Goal: Task Accomplishment & Management: Manage account settings

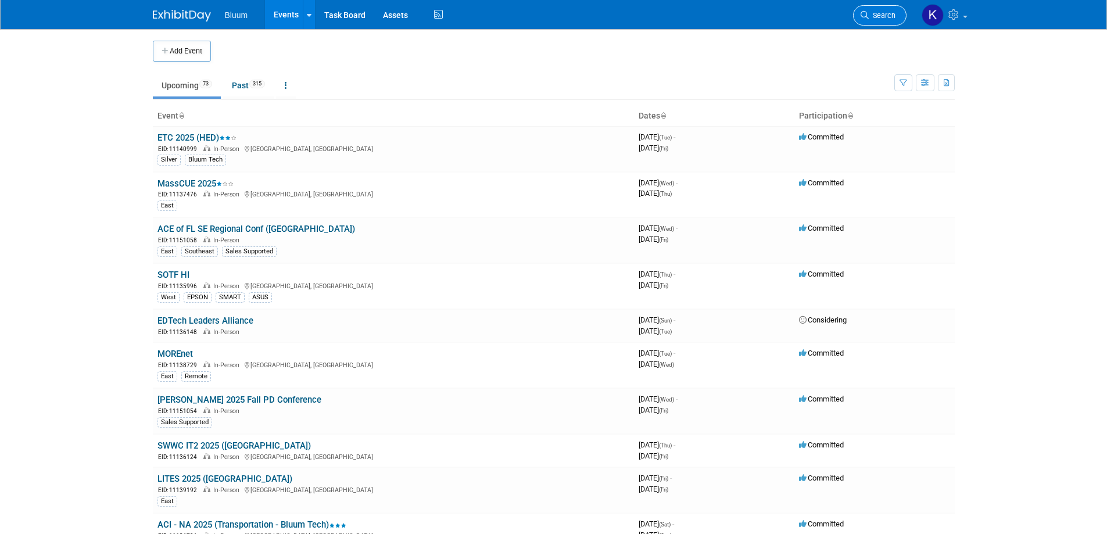
click at [865, 12] on icon at bounding box center [865, 15] width 8 height 8
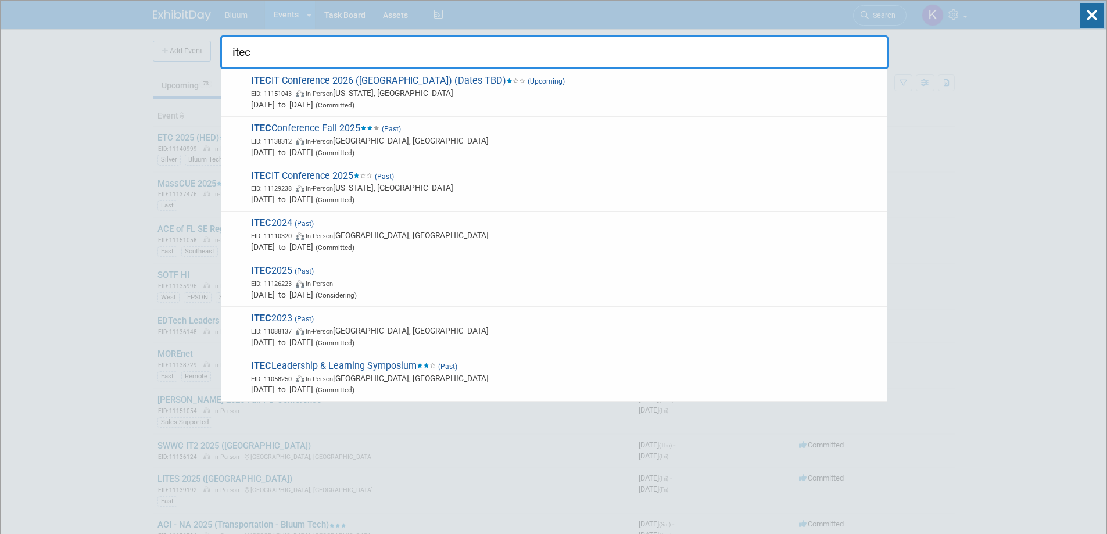
type input "itec"
drag, startPoint x: 261, startPoint y: 48, endPoint x: 185, endPoint y: 59, distance: 76.9
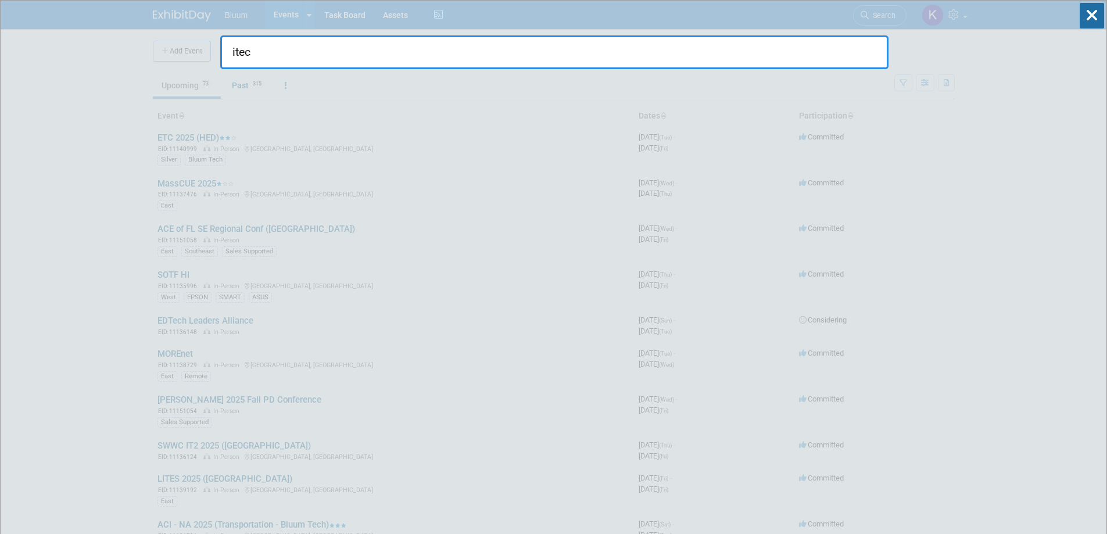
drag, startPoint x: 185, startPoint y: 59, endPoint x: 192, endPoint y: 63, distance: 8.3
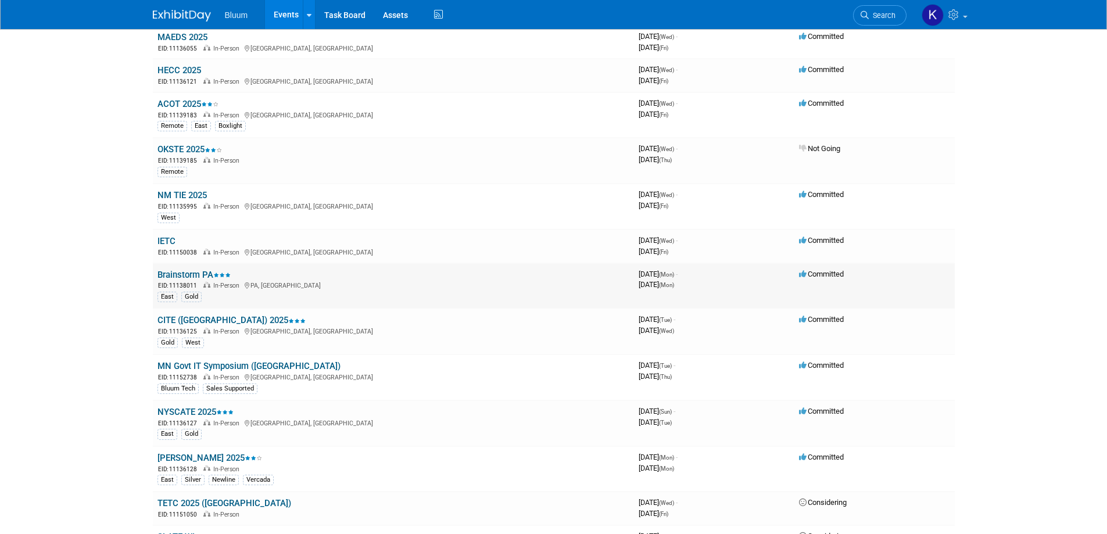
scroll to position [581, 0]
click at [176, 318] on link "CITE ([GEOGRAPHIC_DATA]) 2025" at bounding box center [231, 318] width 148 height 10
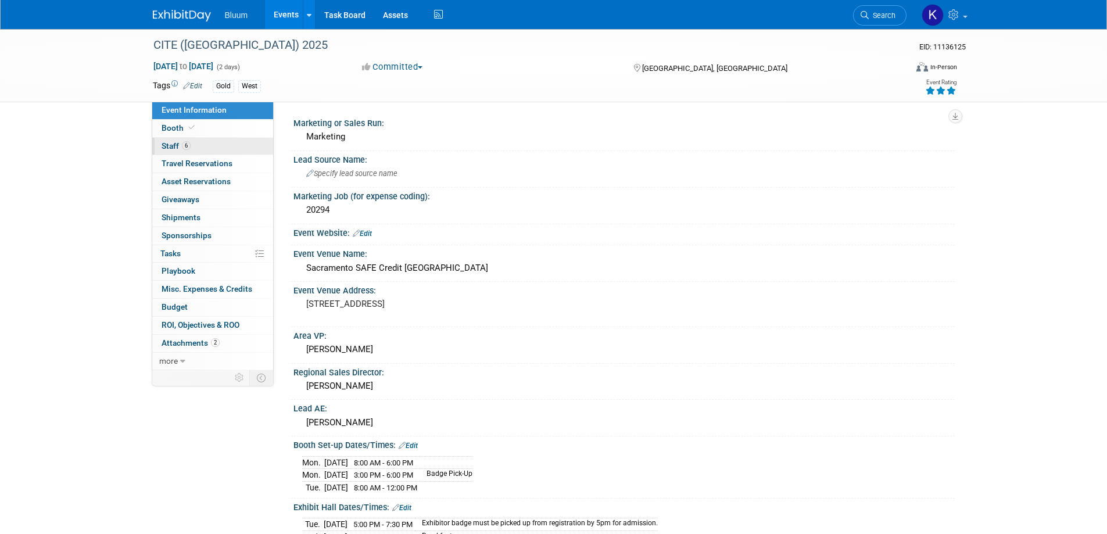
click at [171, 146] on span "Staff 6" at bounding box center [176, 145] width 29 height 9
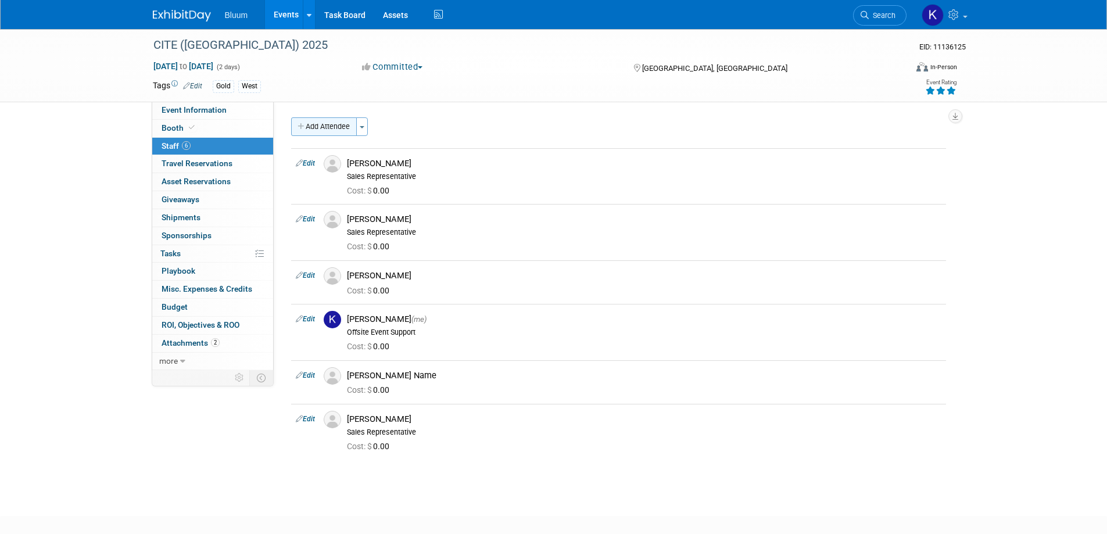
click at [324, 128] on button "Add Attendee" at bounding box center [324, 126] width 66 height 19
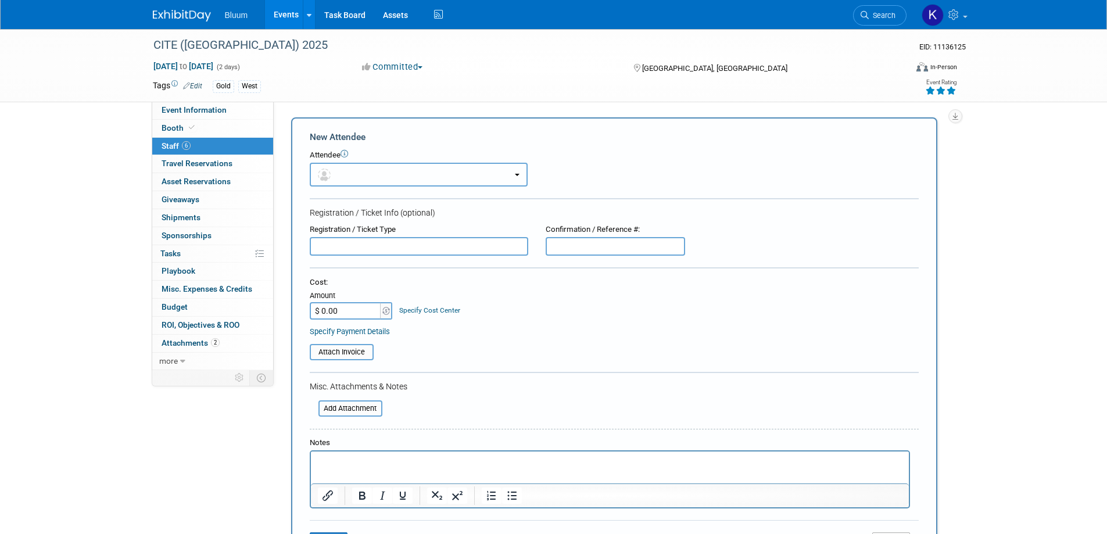
click at [372, 167] on button "button" at bounding box center [419, 175] width 218 height 24
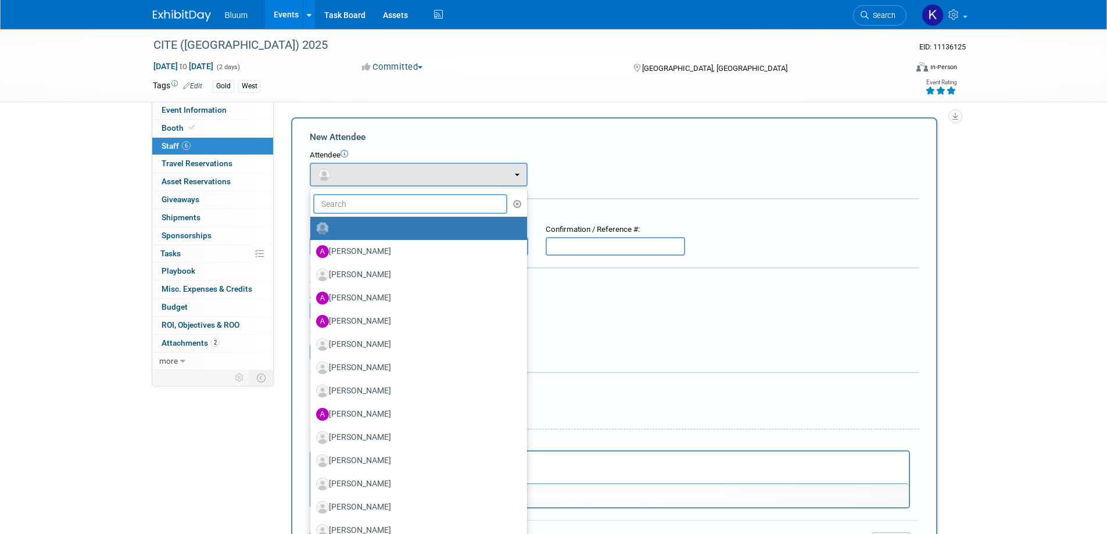
click at [347, 204] on input "text" at bounding box center [410, 204] width 195 height 20
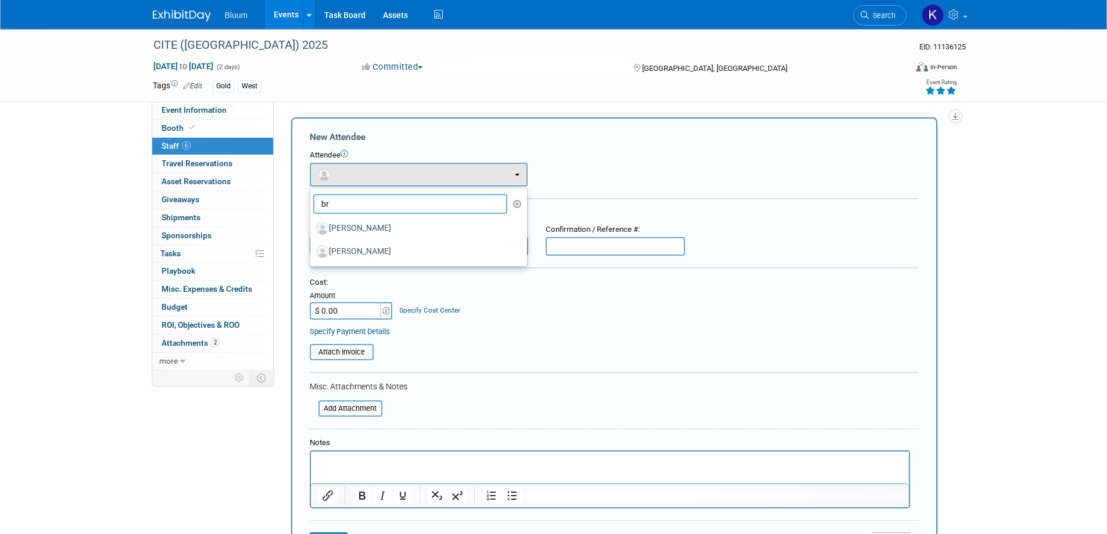
type input "b"
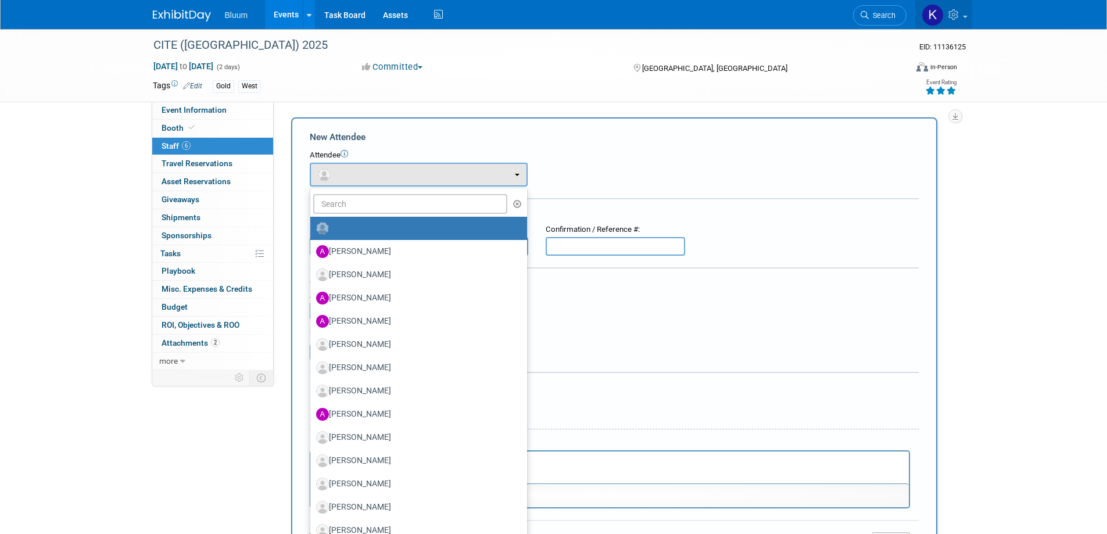
click at [948, 6] on link at bounding box center [943, 14] width 57 height 29
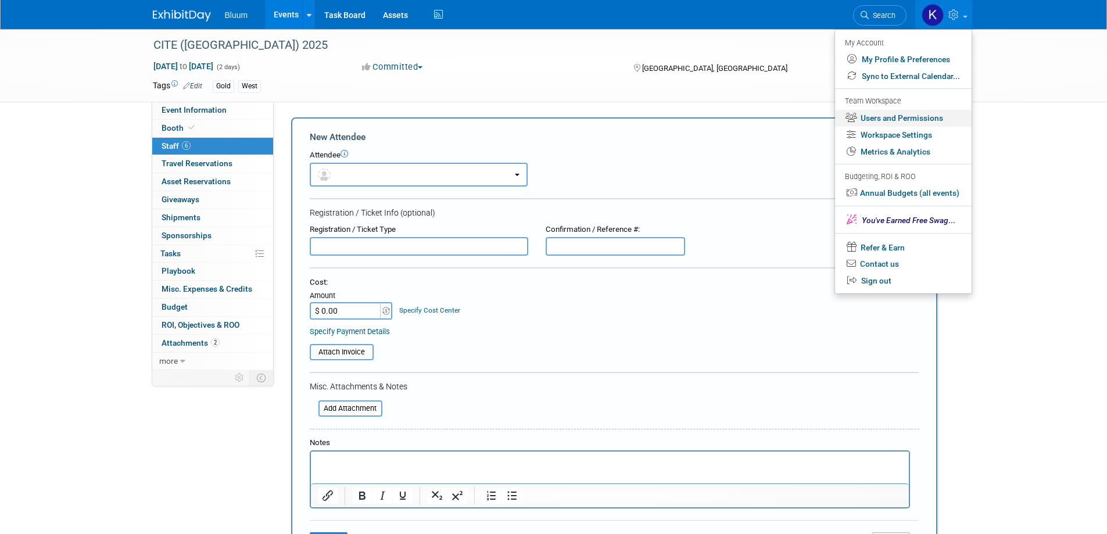
click at [878, 114] on link "Users and Permissions" at bounding box center [903, 118] width 137 height 17
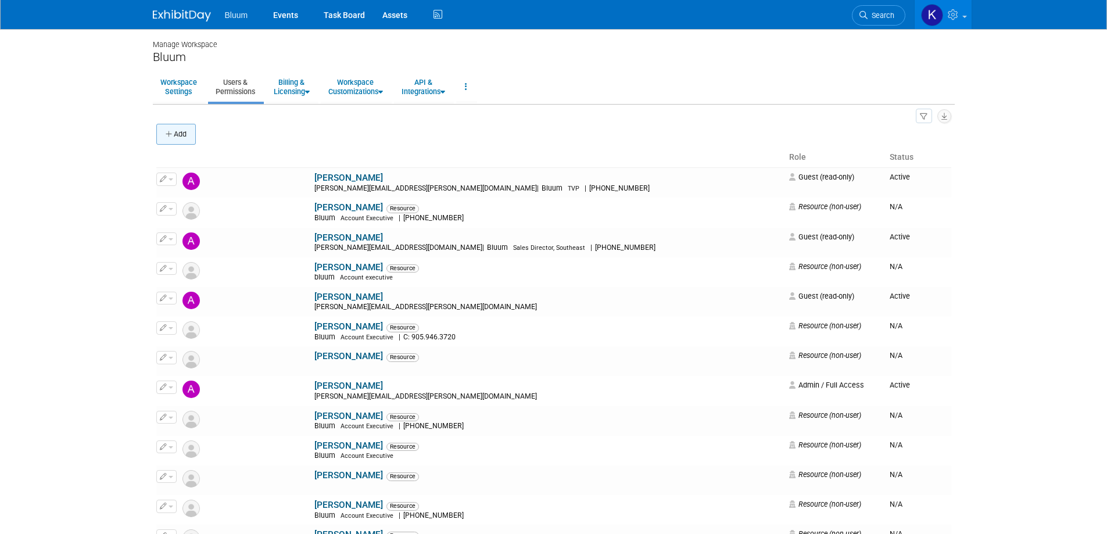
click at [184, 134] on button "Add" at bounding box center [176, 134] width 40 height 21
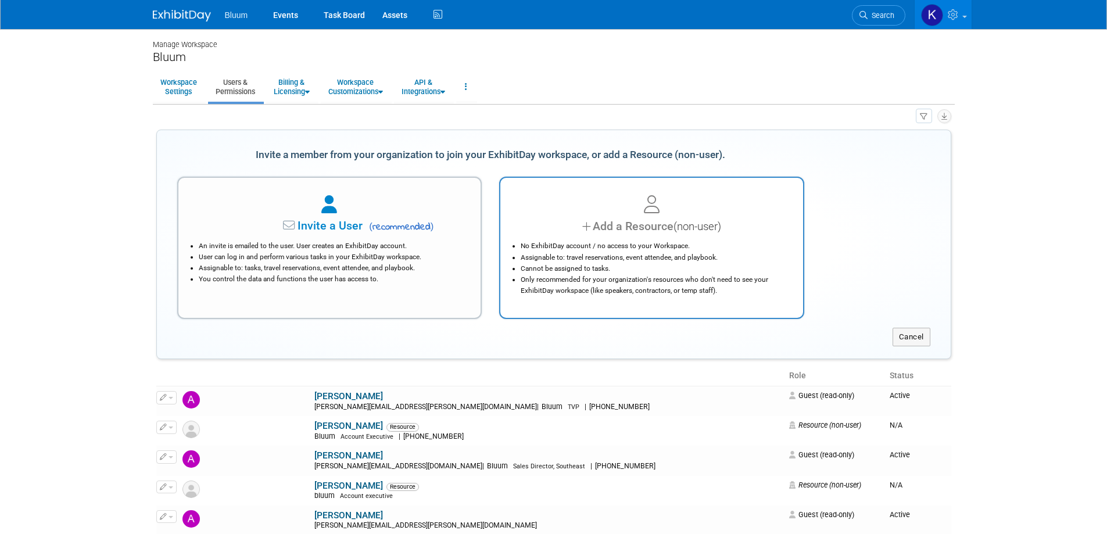
click at [668, 217] on div at bounding box center [652, 205] width 274 height 26
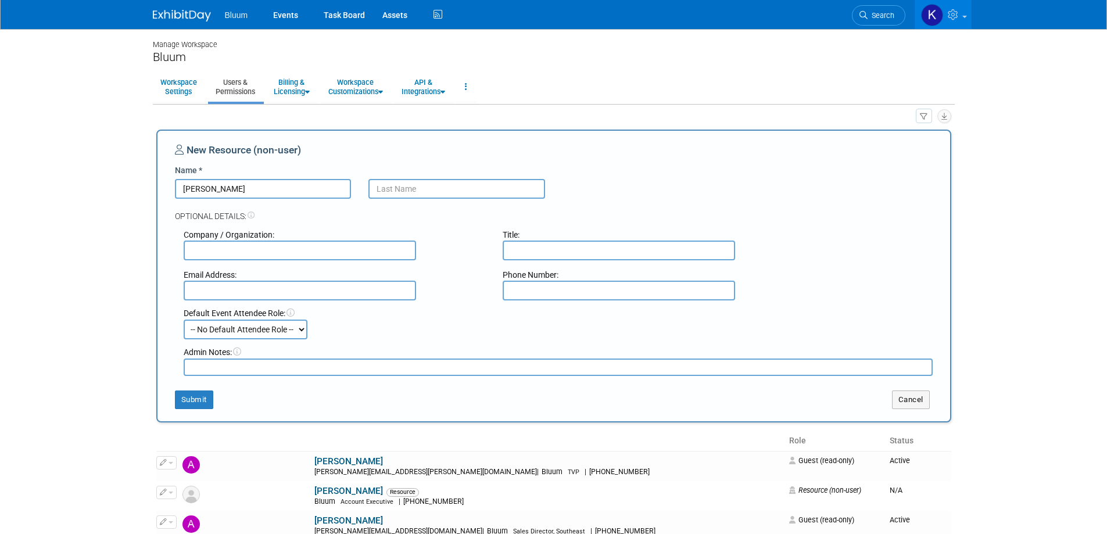
type input "[PERSON_NAME]"
type input "Kunec"
click at [204, 407] on button "Submit" at bounding box center [194, 399] width 38 height 19
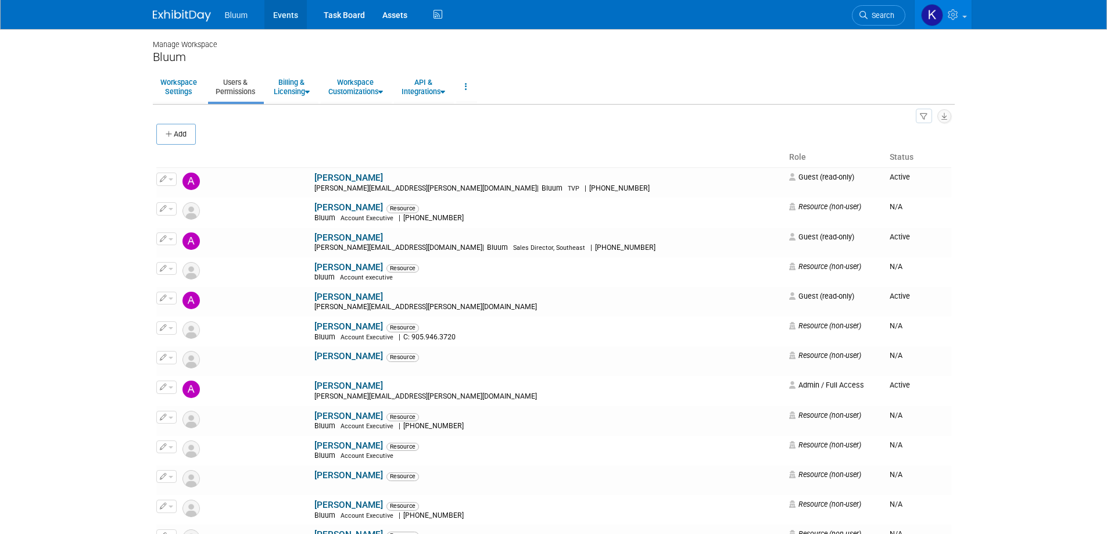
click at [287, 20] on link "Events" at bounding box center [285, 14] width 42 height 29
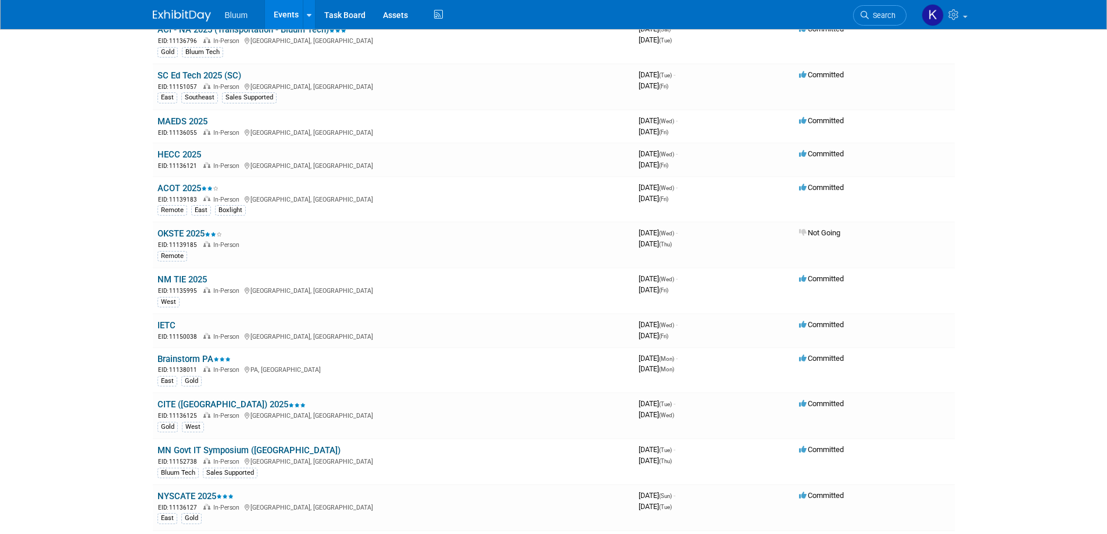
scroll to position [581, 0]
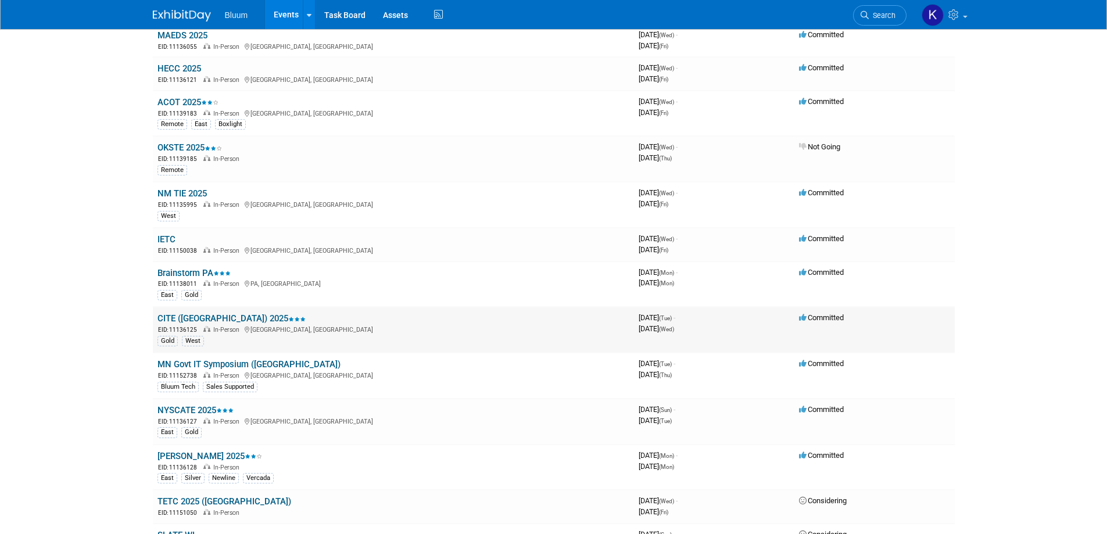
click at [192, 318] on link "CITE ([GEOGRAPHIC_DATA]) 2025" at bounding box center [231, 318] width 148 height 10
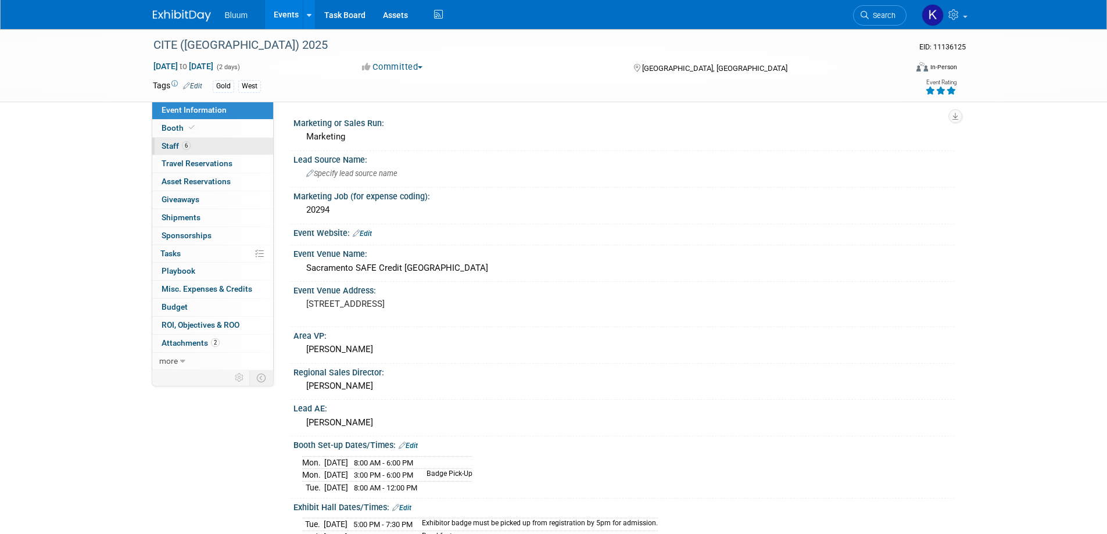
click at [173, 146] on span "Staff 6" at bounding box center [176, 145] width 29 height 9
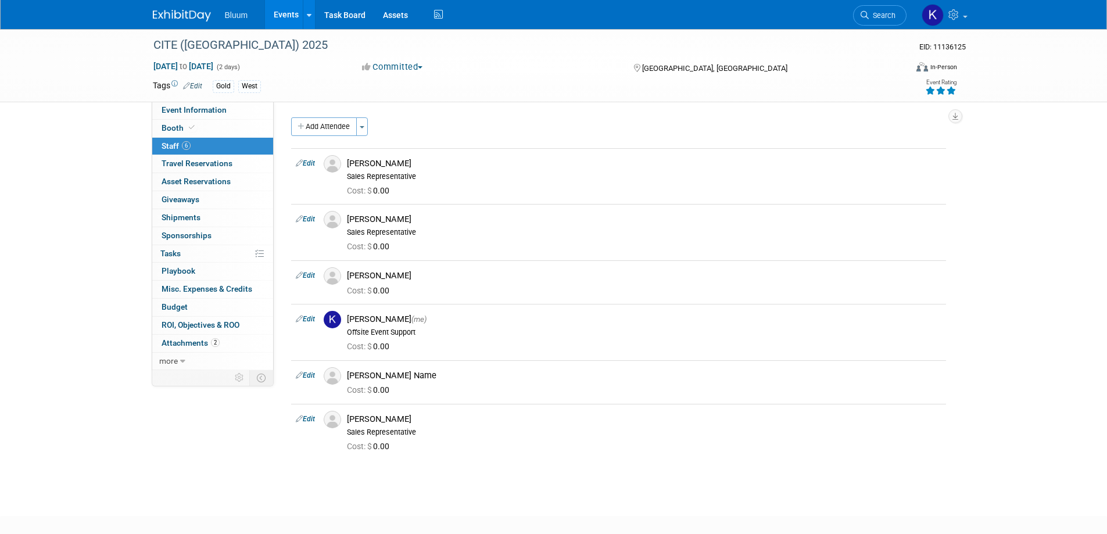
click at [323, 131] on button "Add Attendee" at bounding box center [324, 126] width 66 height 19
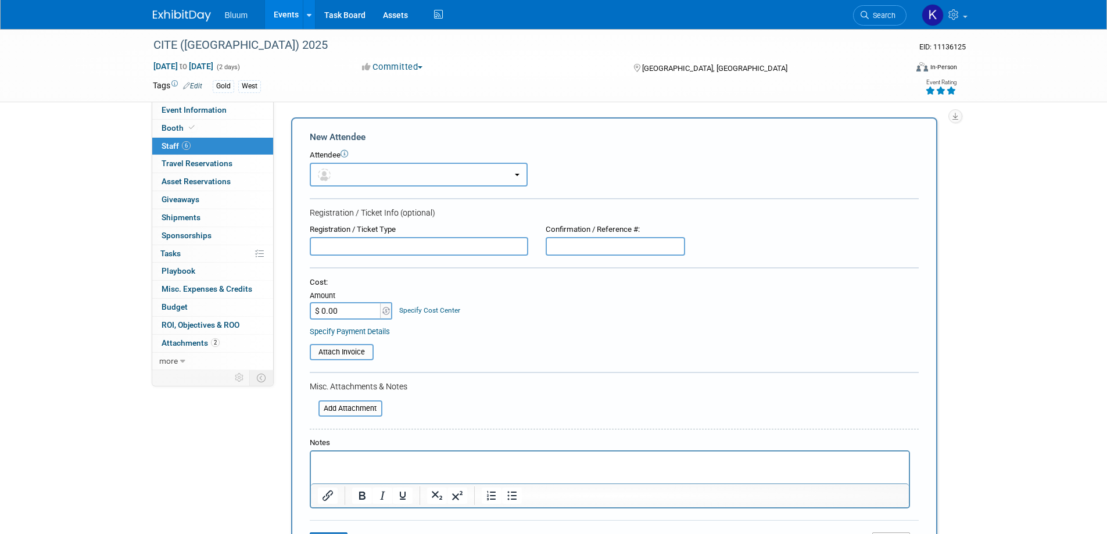
click at [361, 171] on button "button" at bounding box center [419, 175] width 218 height 24
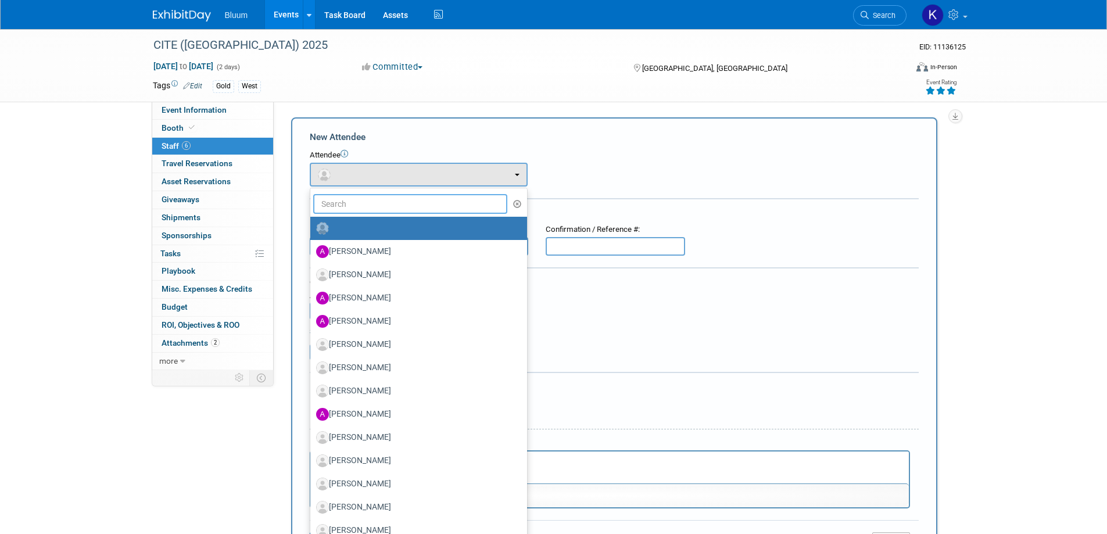
click at [349, 200] on input "text" at bounding box center [410, 204] width 195 height 20
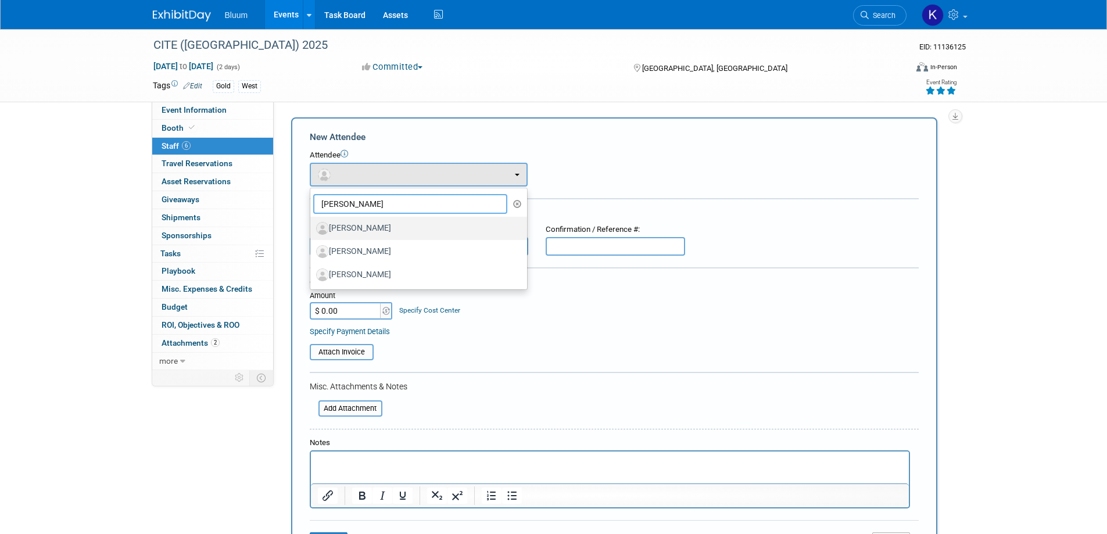
type input "brian"
click at [356, 224] on label "Brian Kunec" at bounding box center [415, 228] width 199 height 19
click at [312, 224] on input "Brian Kunec" at bounding box center [308, 227] width 8 height 8
select select "30da62e5-2dfb-4982-a401-ffd0fb55f41a"
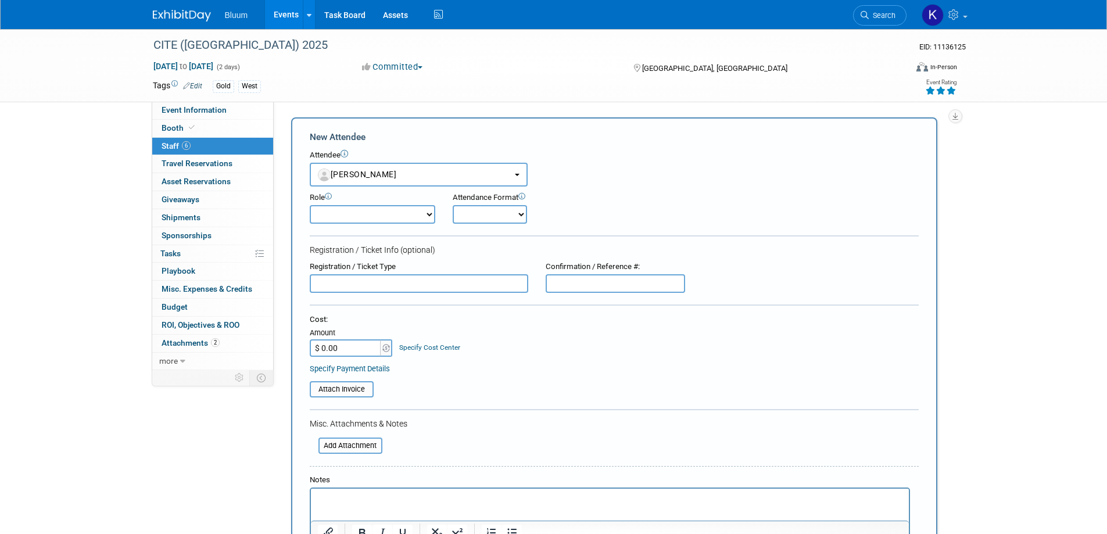
click at [361, 218] on select "Account Executive Demonstrator Event Support Host Leadership Offsite Event Supp…" at bounding box center [373, 214] width 126 height 19
select select "400"
click at [310, 205] on select "Account Executive Demonstrator Event Support Host Leadership Offsite Event Supp…" at bounding box center [373, 214] width 126 height 19
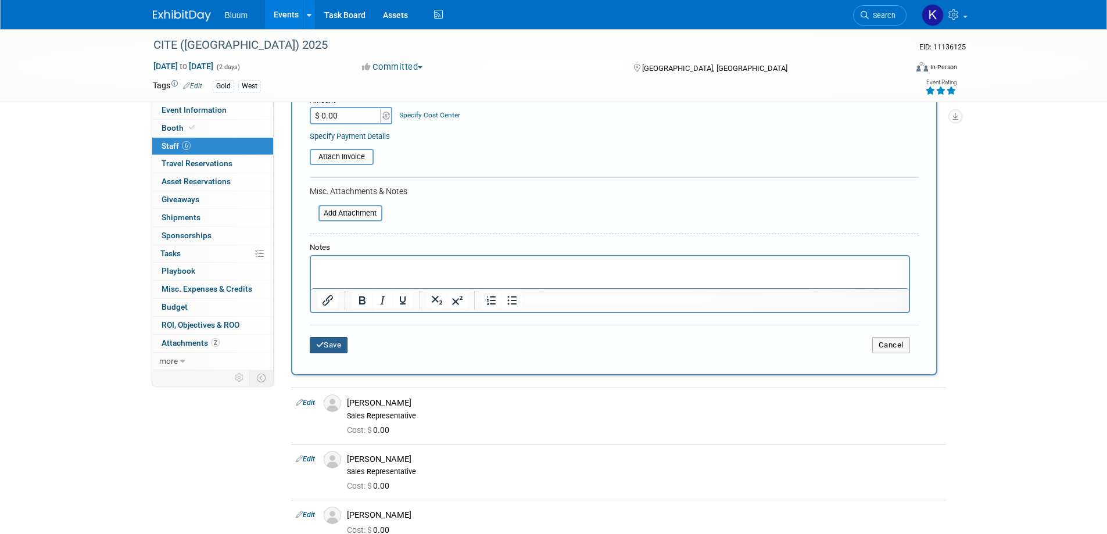
click at [316, 347] on icon "submit" at bounding box center [320, 345] width 8 height 8
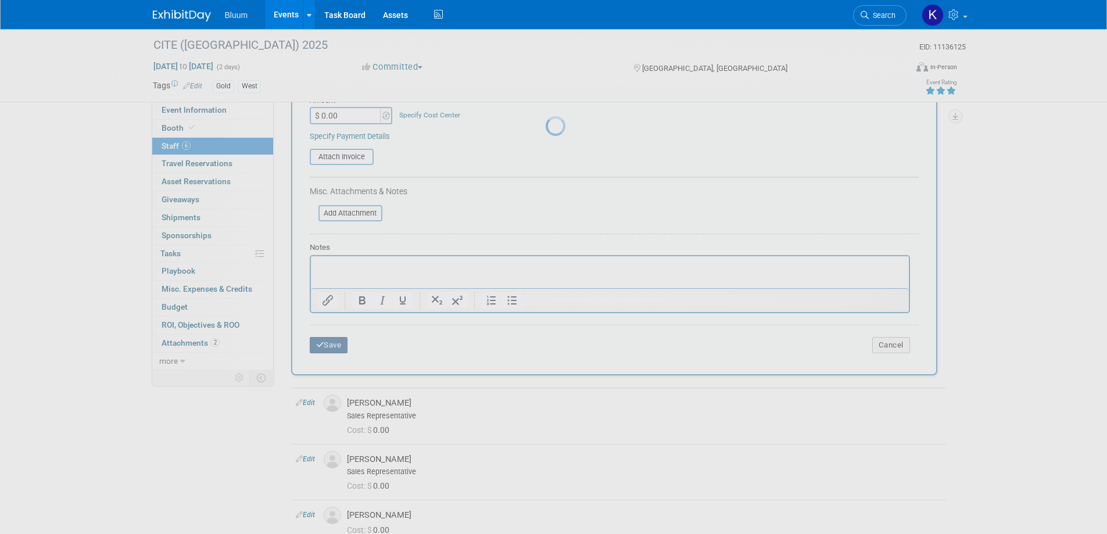
scroll to position [119, 0]
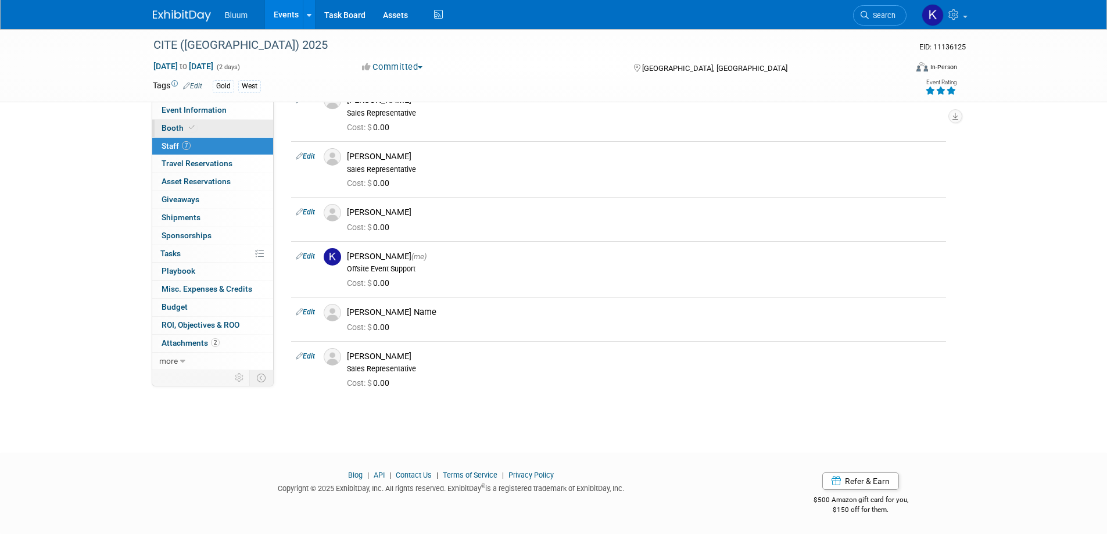
click at [177, 129] on span "Booth" at bounding box center [179, 127] width 35 height 9
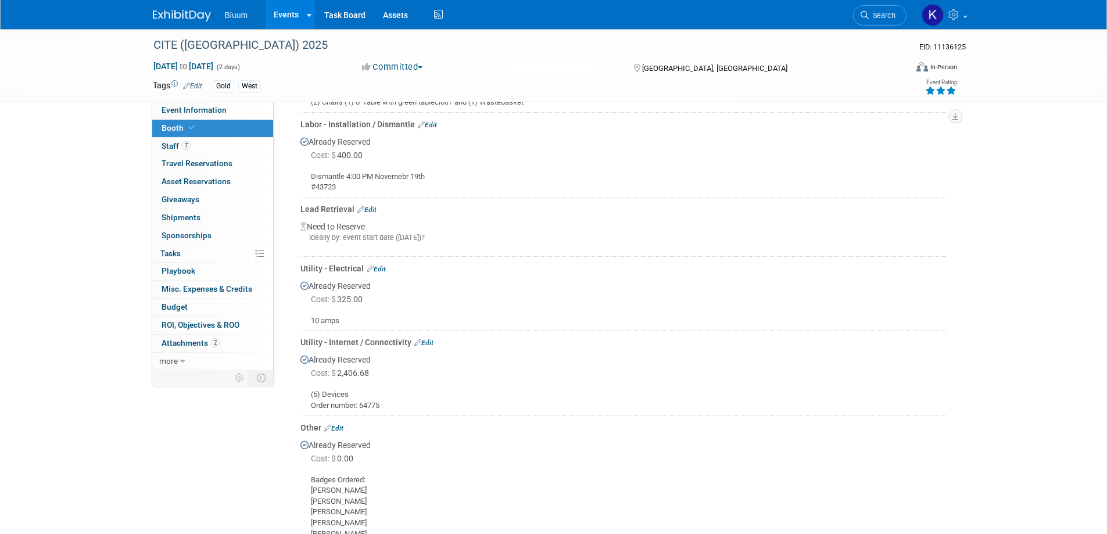
scroll to position [523, 0]
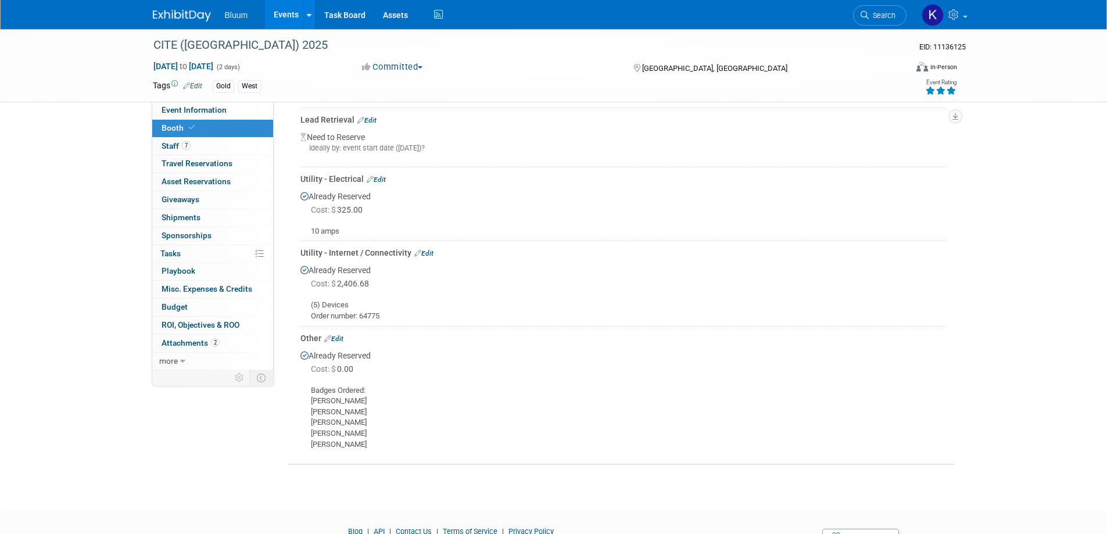
click at [342, 335] on link "Edit" at bounding box center [333, 339] width 19 height 8
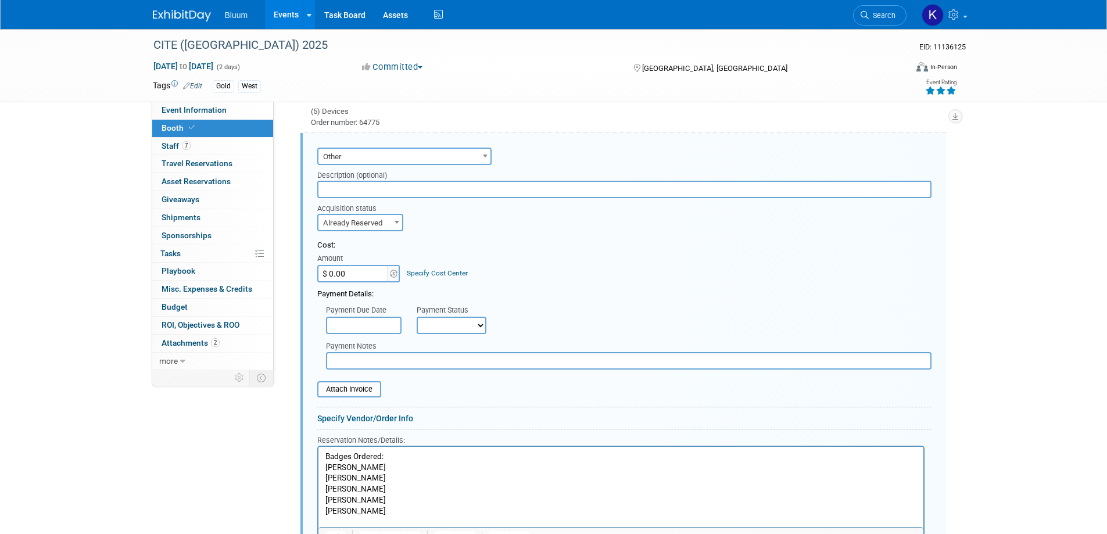
scroll to position [949, 0]
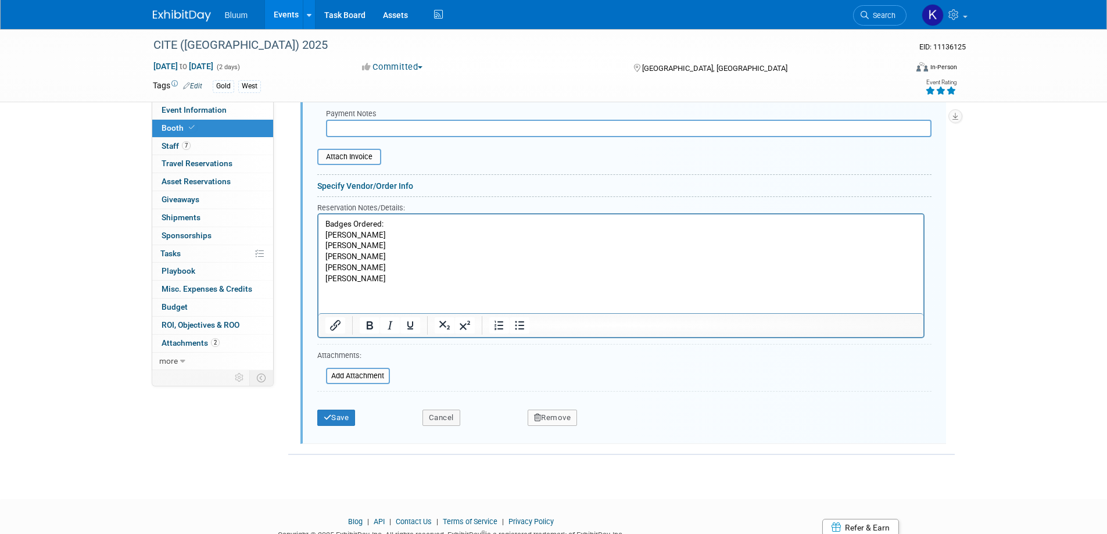
click at [364, 283] on p "Badges Ordered: Camille Jill Michael Chris Kenneth" at bounding box center [621, 251] width 592 height 65
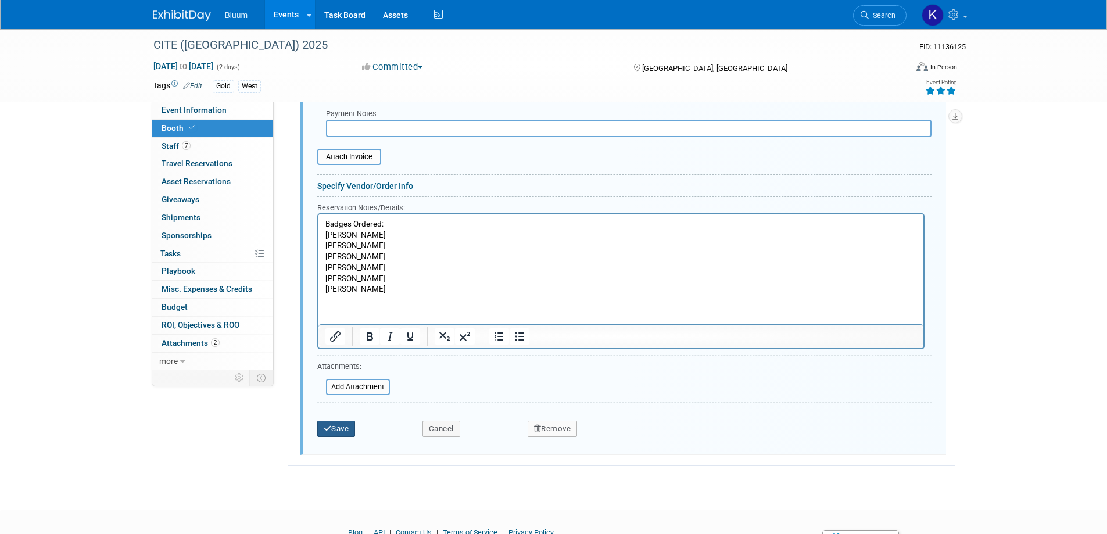
click at [342, 431] on button "Save" at bounding box center [336, 429] width 38 height 16
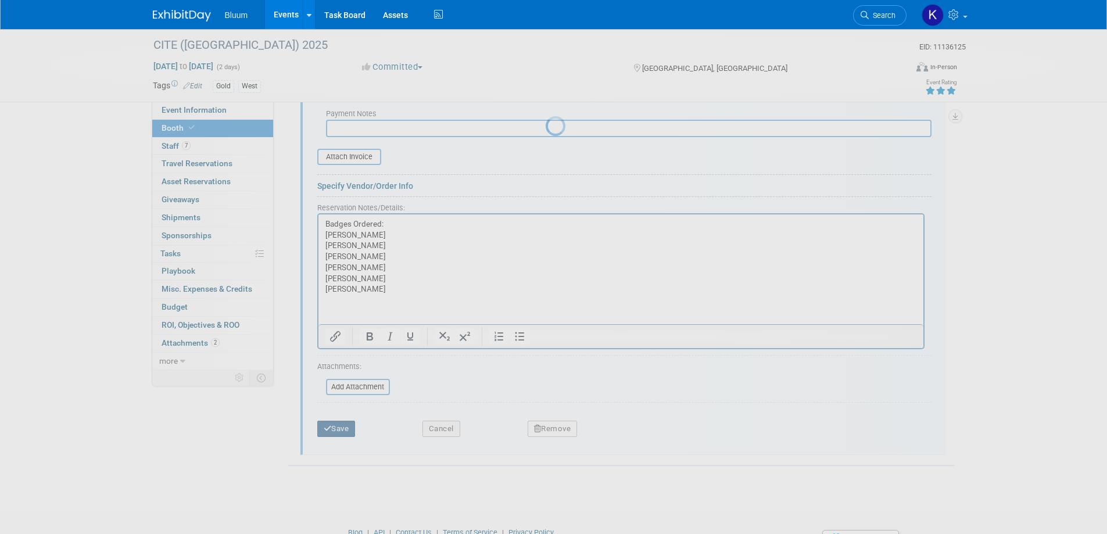
scroll to position [590, 0]
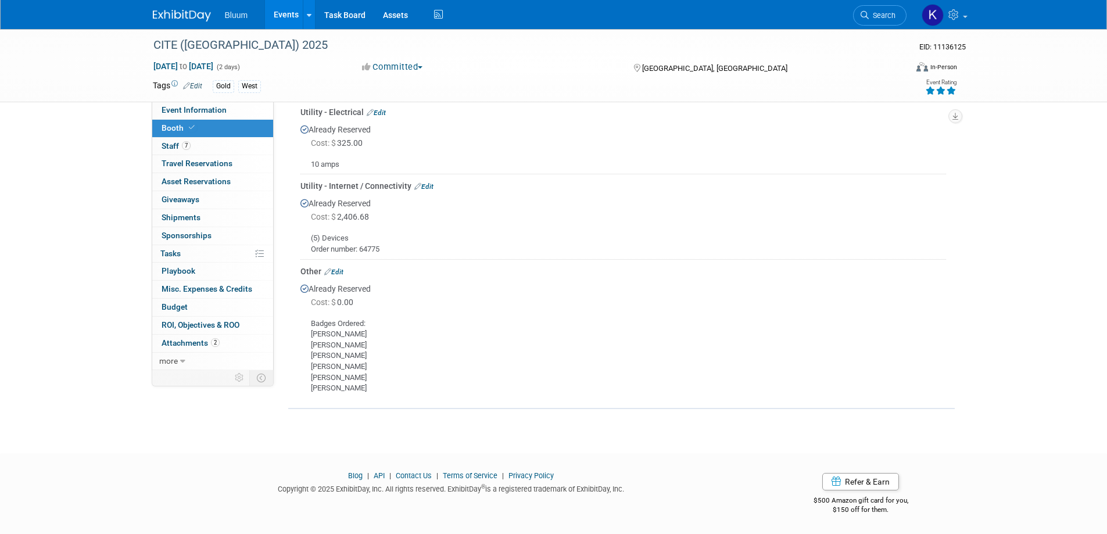
click at [339, 270] on link "Edit" at bounding box center [333, 272] width 19 height 8
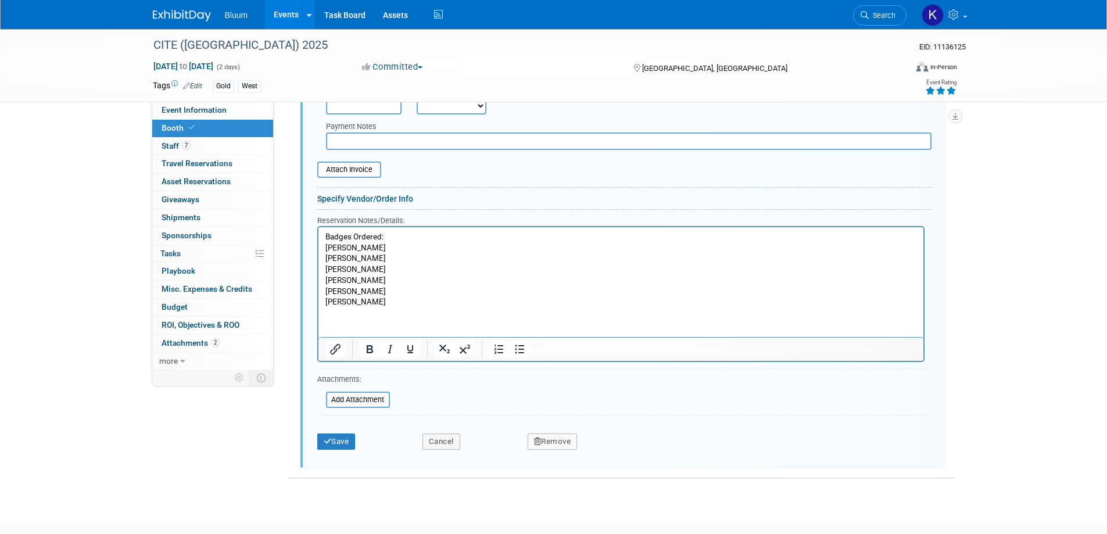
scroll to position [949, 0]
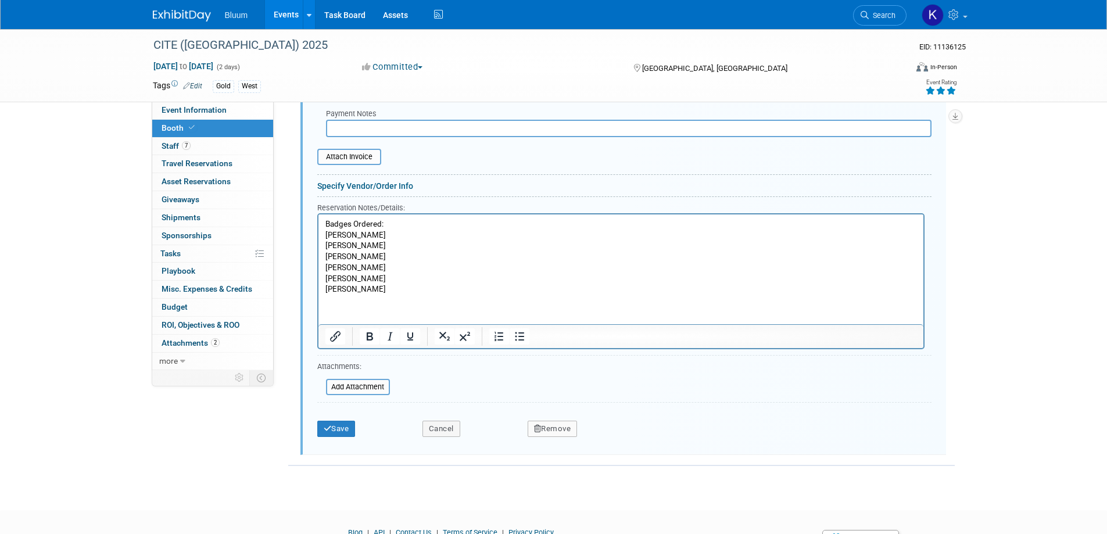
click at [357, 293] on p "Badges Ordered: Camille Jill Michael Chris Kenneth Brian" at bounding box center [621, 257] width 592 height 76
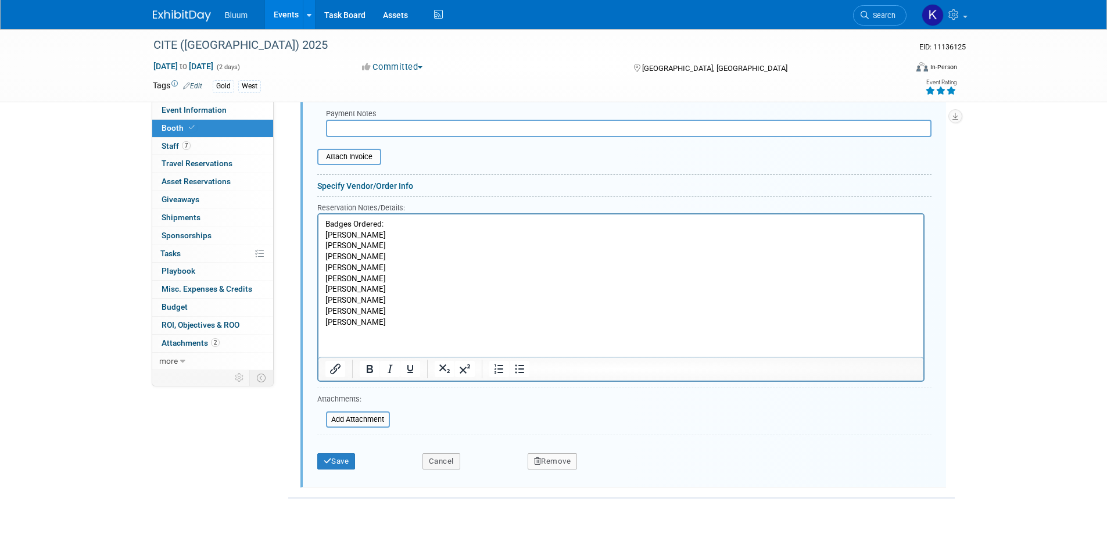
click at [360, 278] on p "Badges Ordered: Camille Jill Michael Chris Kenneth Brian" at bounding box center [621, 257] width 592 height 76
click at [357, 290] on p "Badges Ordered: Camille Jill Michael Chris Kenneth VanName Brian" at bounding box center [621, 257] width 592 height 76
drag, startPoint x: 357, startPoint y: 290, endPoint x: 368, endPoint y: 284, distance: 13.3
click at [357, 290] on p "Badges Ordered: Camille Jill Michael Chris Kenneth VanName Brian" at bounding box center [621, 257] width 592 height 76
click at [368, 283] on p "Badges Ordered: Camille Jill Michael Chris Kenneth VanName Brian" at bounding box center [621, 257] width 592 height 76
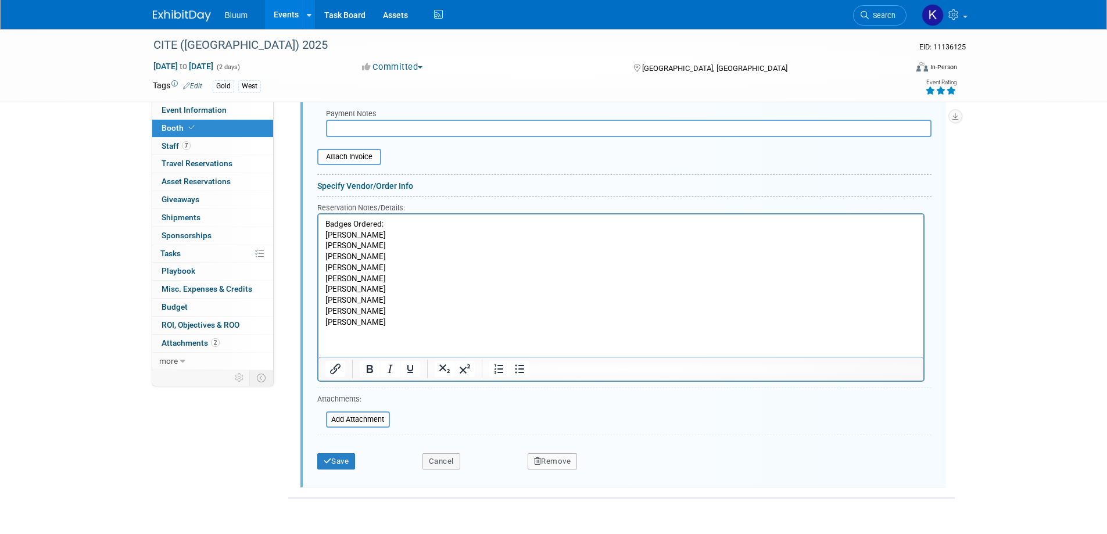
click at [363, 288] on p "Badges Ordered: Camille Jill Michael Chris Kenneth VanName Brian" at bounding box center [621, 257] width 592 height 76
click at [355, 292] on p "Badges Ordered: Camille Jill Michael Chris Kenneth VanName Brian" at bounding box center [621, 257] width 592 height 76
click at [364, 320] on p "Justin" at bounding box center [621, 322] width 592 height 11
click at [356, 307] on p "Blake" at bounding box center [621, 311] width 592 height 11
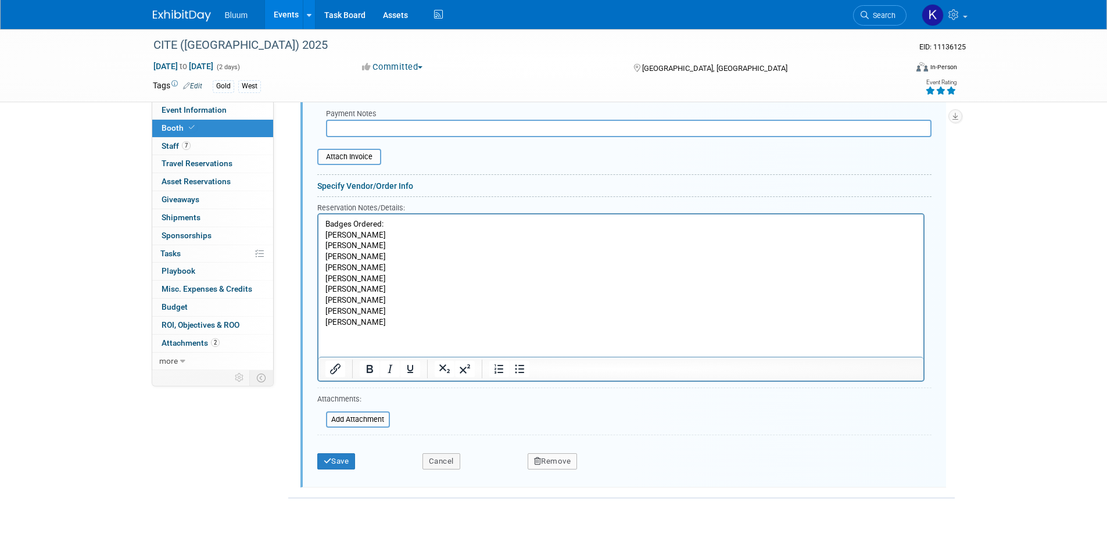
click at [356, 299] on p "Aaron" at bounding box center [621, 300] width 592 height 11
click at [357, 268] on p "Badges Ordered: Camille Jill Michael Chris Kenneth VanName Brian Kunec" at bounding box center [621, 257] width 592 height 76
click at [357, 257] on p "Badges Ordered: Camille Jill Michael Chris Skaggs Kenneth VanName Brian Kunec" at bounding box center [621, 257] width 592 height 76
click at [352, 247] on p "Badges Ordered: Camille Jill Michael Chris Skaggs Kenneth VanName Brian Kunec" at bounding box center [621, 257] width 592 height 76
click at [375, 236] on p "Badges Ordered: Camille Jill Halsey Michael Chris Skaggs Kenneth VanName Brian …" at bounding box center [621, 257] width 592 height 76
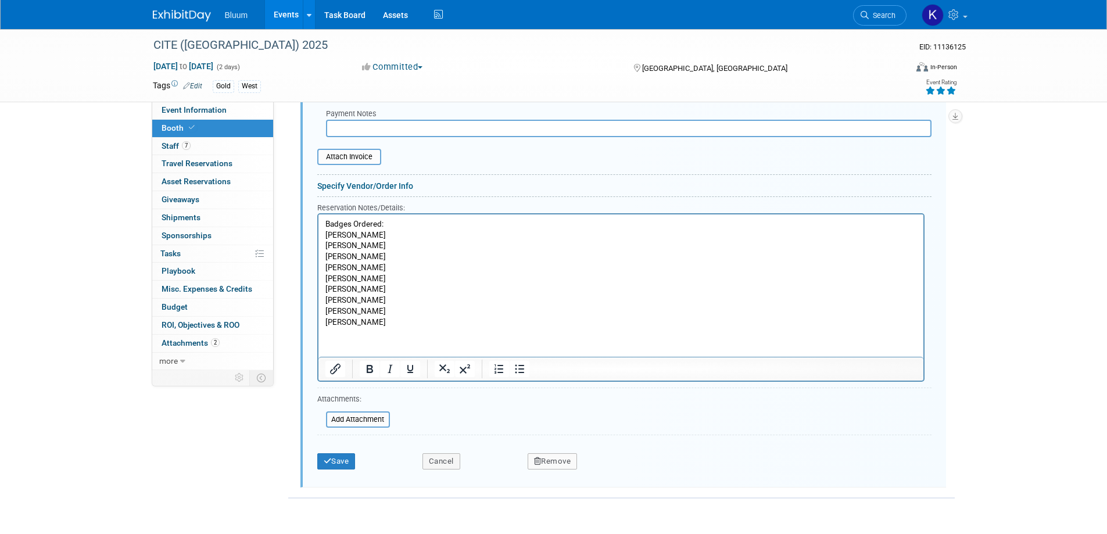
click at [378, 254] on p "Badges Ordered: Camille Verity Jill Halsey Michael Chris Skaggs Kenneth VanName…" at bounding box center [621, 257] width 592 height 76
click at [329, 465] on button "Save" at bounding box center [336, 461] width 38 height 16
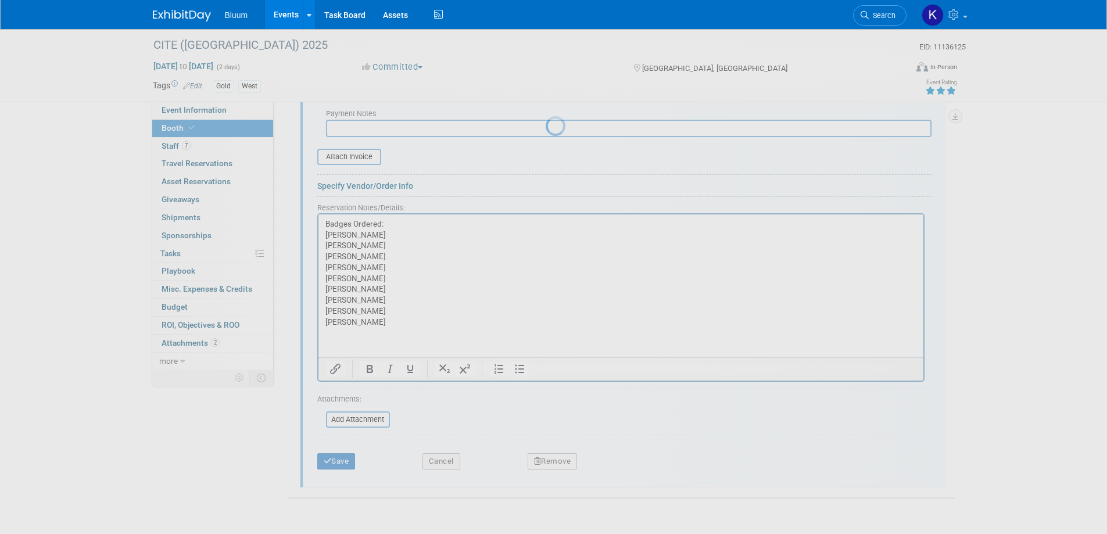
scroll to position [622, 0]
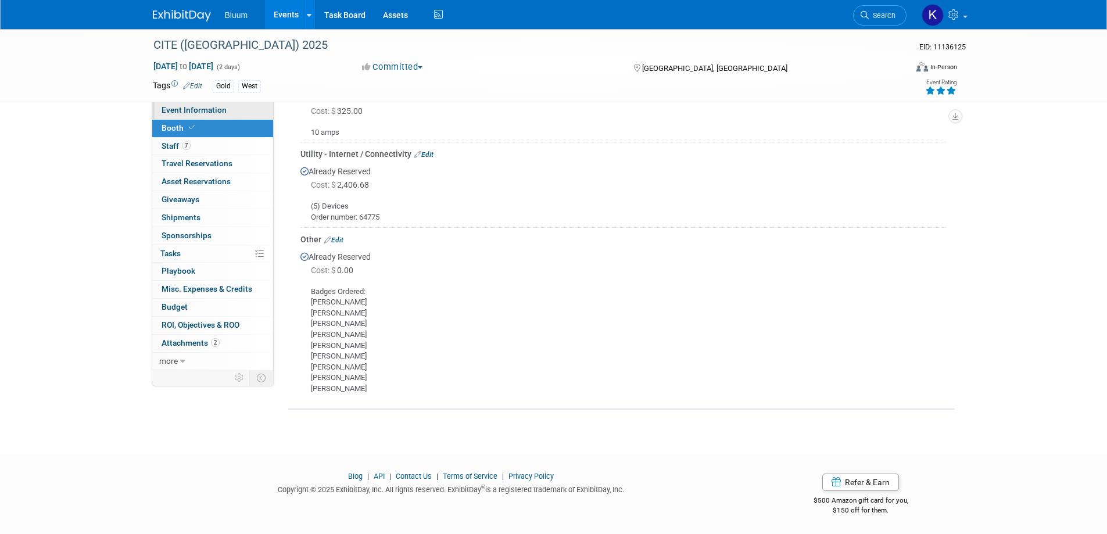
click at [217, 102] on div "CITE (CA) 2025 EID: 11136125 Nov 18, 2025 to Nov 19, 2025 (2 days) Nov 18, 2025…" at bounding box center [553, 65] width 819 height 73
click at [210, 109] on span "Event Information" at bounding box center [194, 109] width 65 height 9
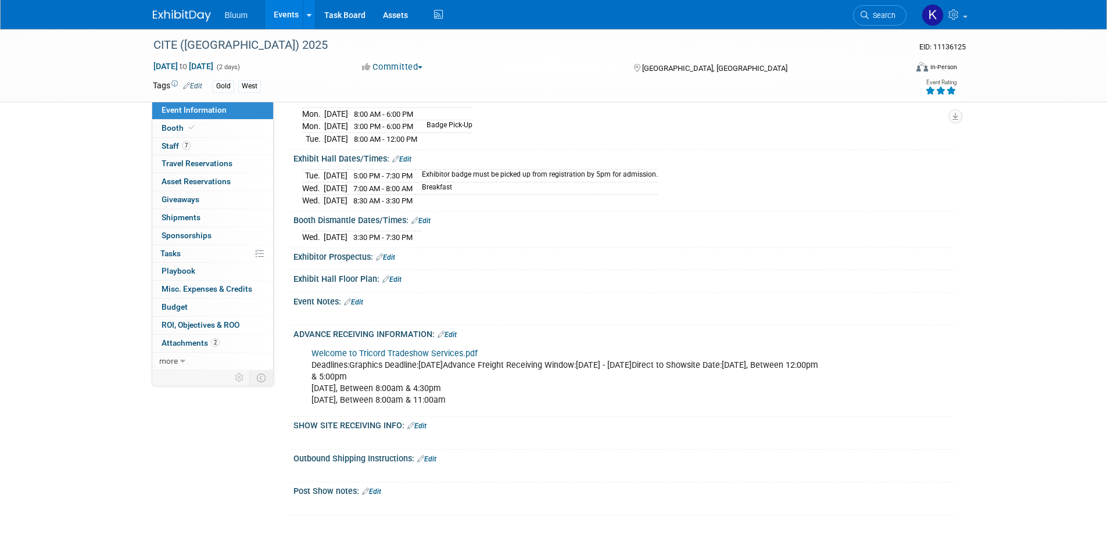
scroll to position [291, 0]
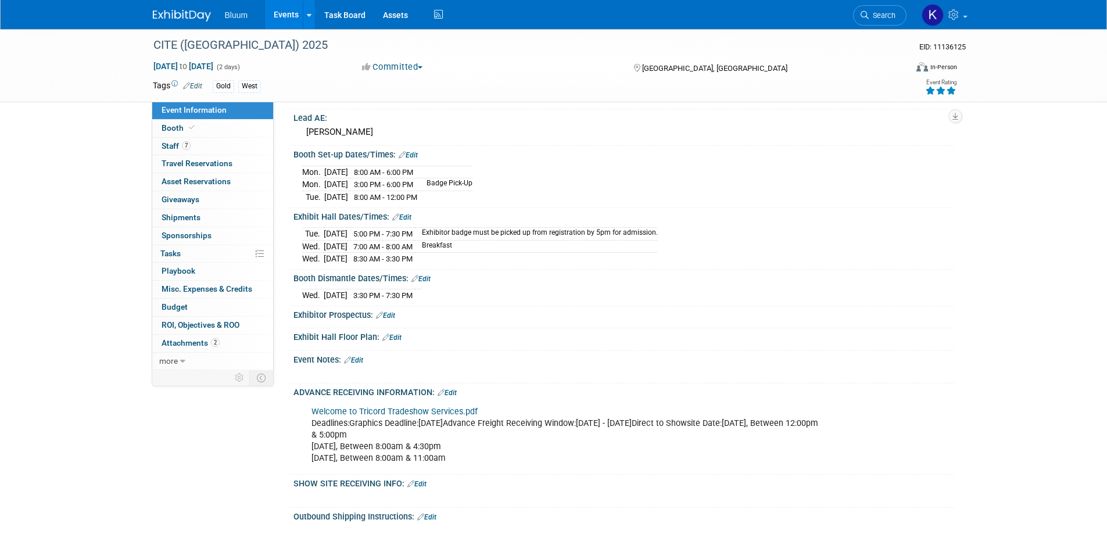
drag, startPoint x: 291, startPoint y: 151, endPoint x: 447, endPoint y: 295, distance: 212.2
click at [447, 295] on div "Marketing or Sales Run: Marketing Lead Source Name: Specify lead source name Ed…" at bounding box center [618, 199] width 655 height 750
copy div "Booth Set-up Dates/Times: Edit Mon. Nov 17, 2025 8:00 AM - 6:00 PM Mon. Nov 17,…"
click at [415, 263] on td "8:30 AM - 3:30 PM" at bounding box center [380, 259] width 67 height 12
drag, startPoint x: 295, startPoint y: 153, endPoint x: 442, endPoint y: 286, distance: 197.9
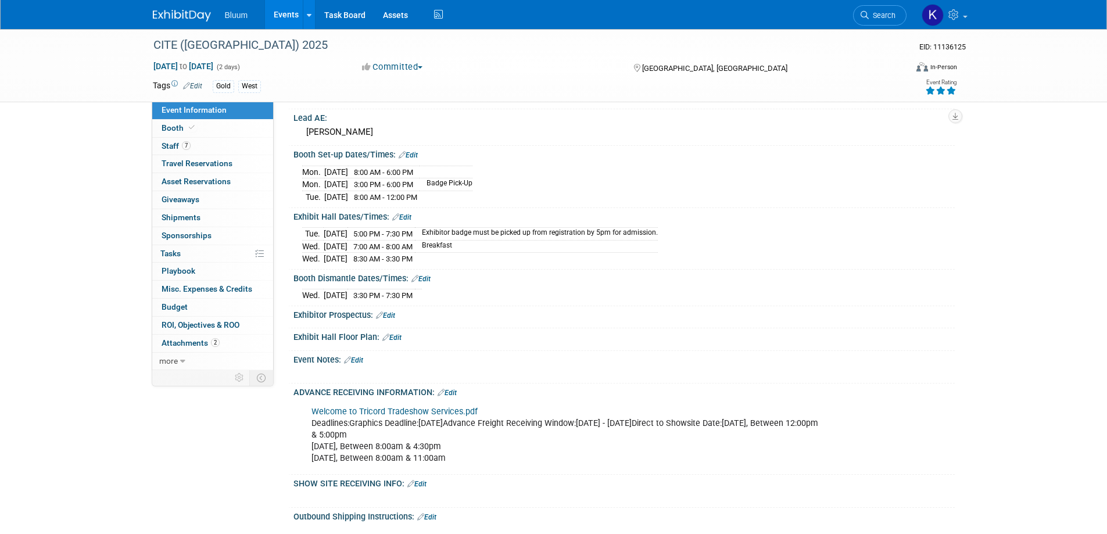
click at [442, 285] on div "Marketing or Sales Run: Marketing Lead Source Name: Specify lead source name Ed…" at bounding box center [618, 199] width 655 height 750
copy div "Booth Set-up Dates/Times: Edit Mon. Nov 17, 2025 8:00 AM - 6:00 PM Mon. Nov 17,…"
click at [687, 133] on div "[PERSON_NAME]" at bounding box center [624, 132] width 644 height 18
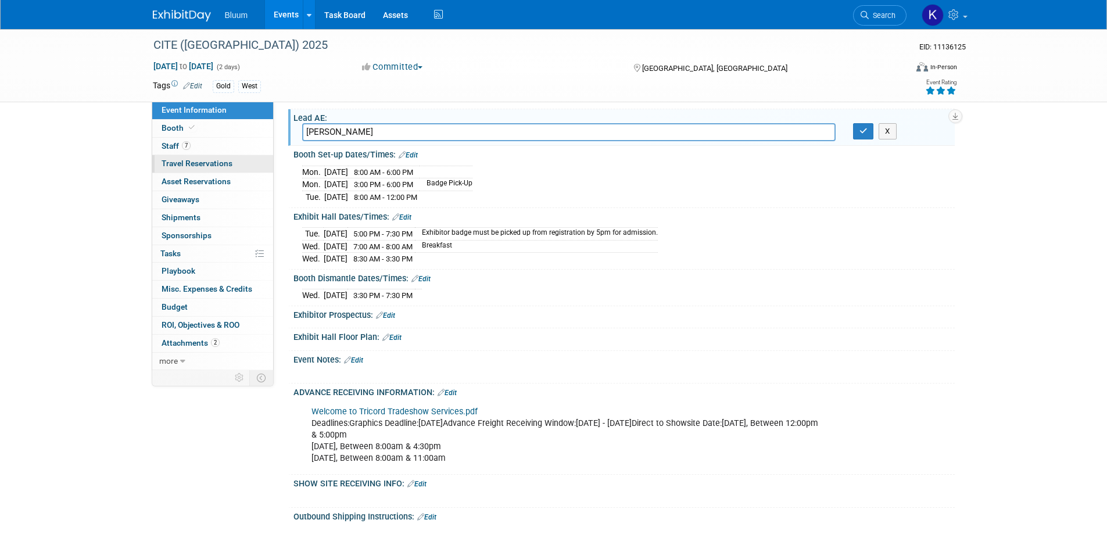
click at [207, 167] on span "Travel Reservations 0" at bounding box center [197, 163] width 71 height 9
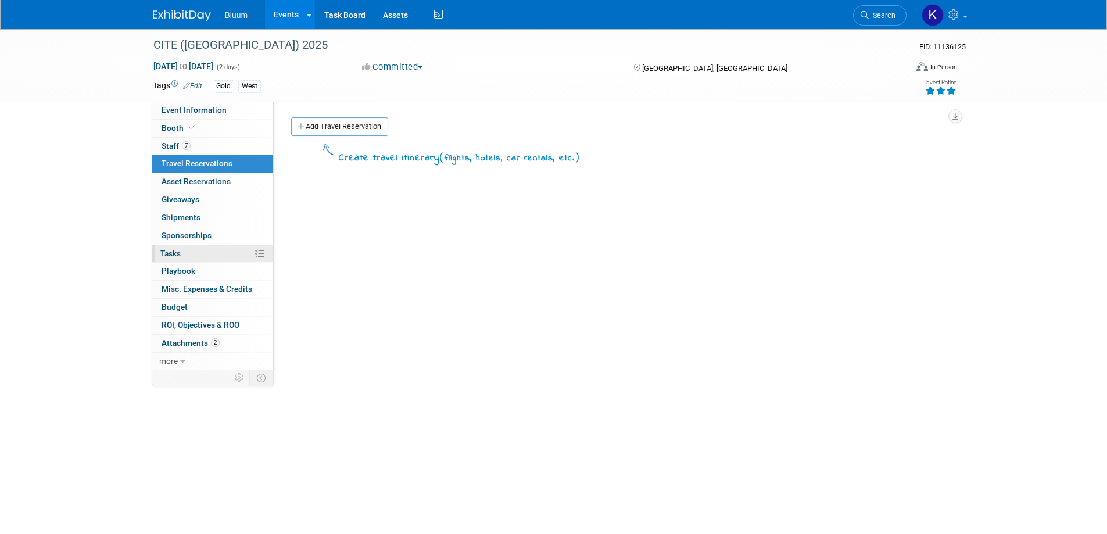
click at [205, 257] on link "0% Tasks 0%" at bounding box center [212, 253] width 121 height 17
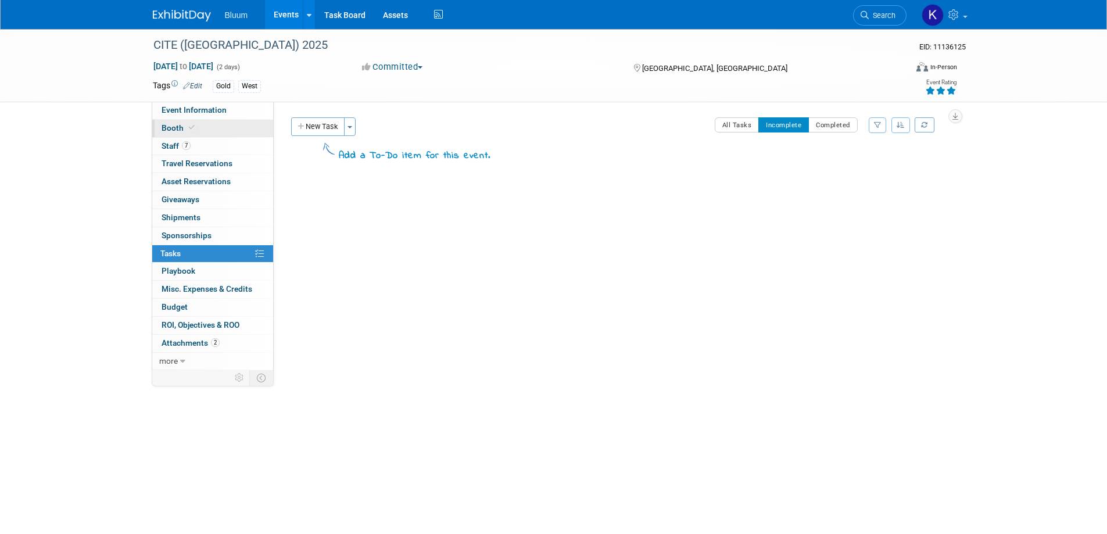
click at [183, 129] on span "Booth" at bounding box center [179, 127] width 35 height 9
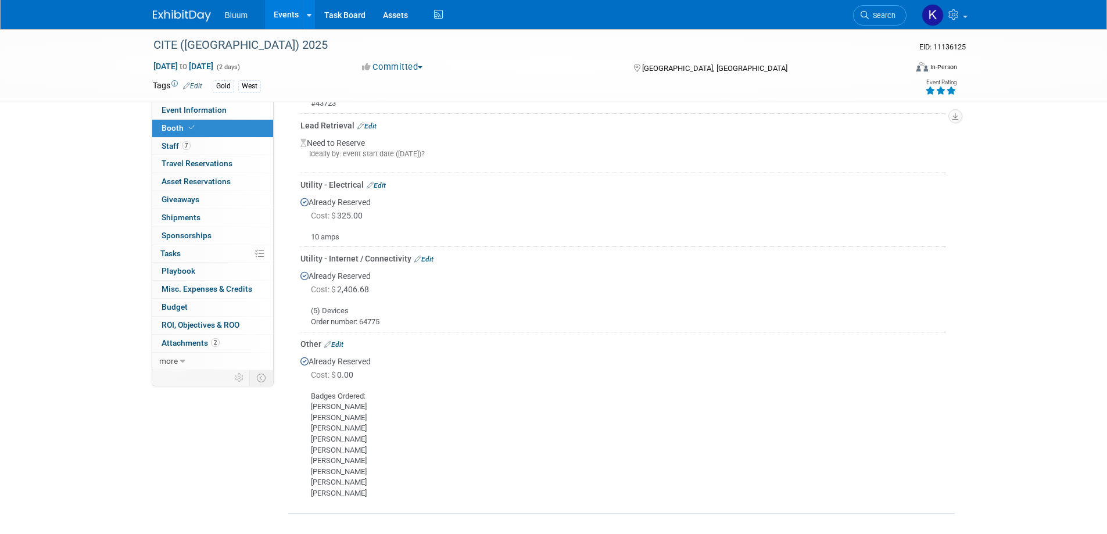
scroll to position [519, 0]
click at [296, 9] on link "Events" at bounding box center [286, 14] width 42 height 29
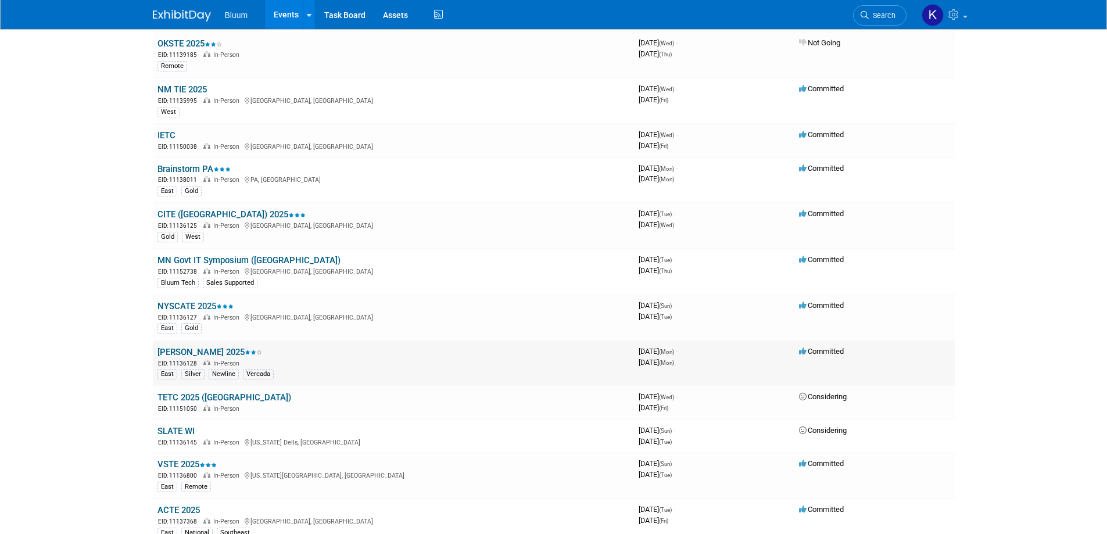
scroll to position [697, 0]
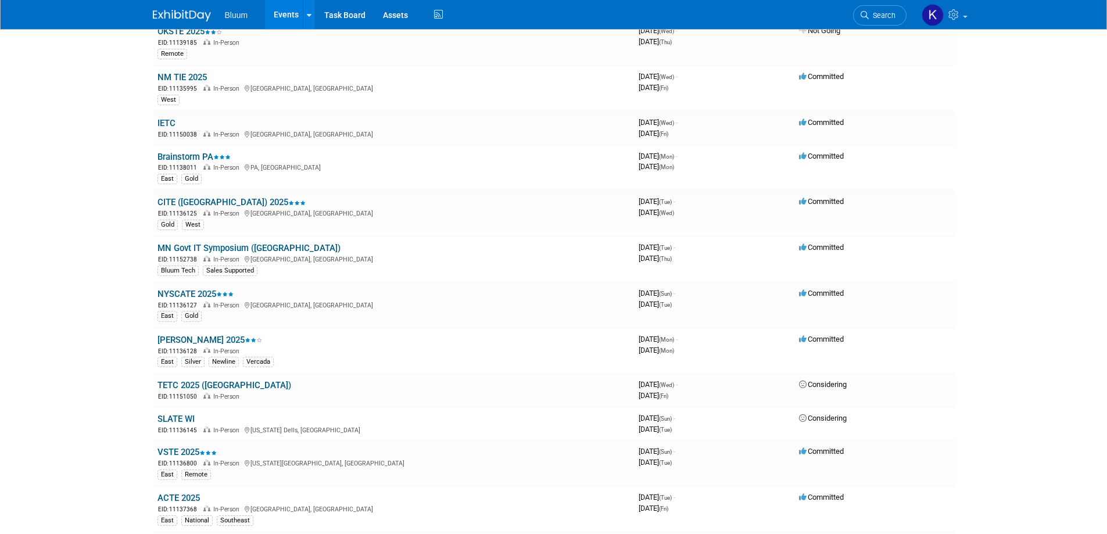
click at [199, 293] on link "NYSCATE 2025" at bounding box center [195, 294] width 76 height 10
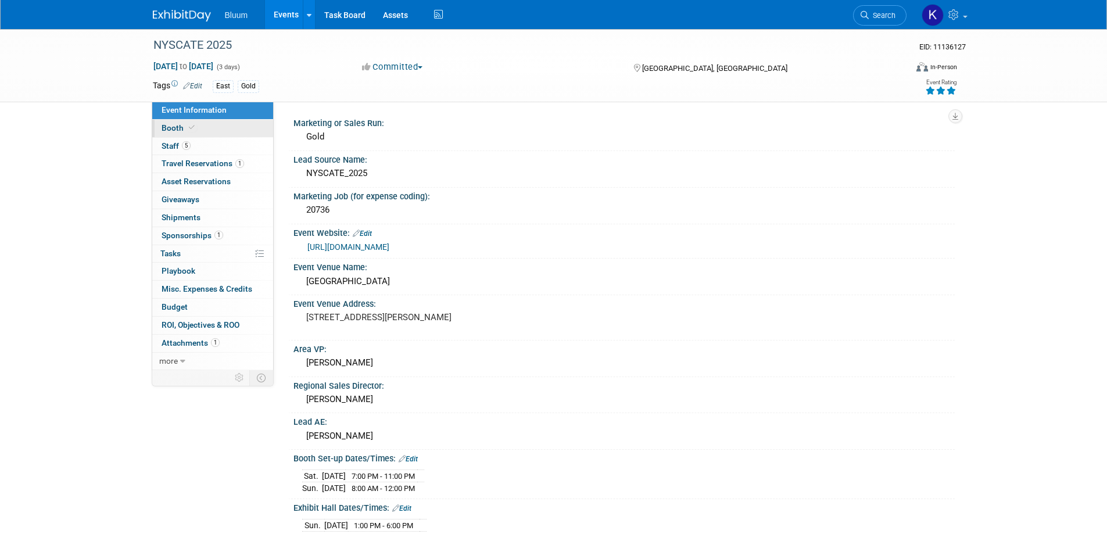
click at [181, 131] on span "Booth" at bounding box center [179, 127] width 35 height 9
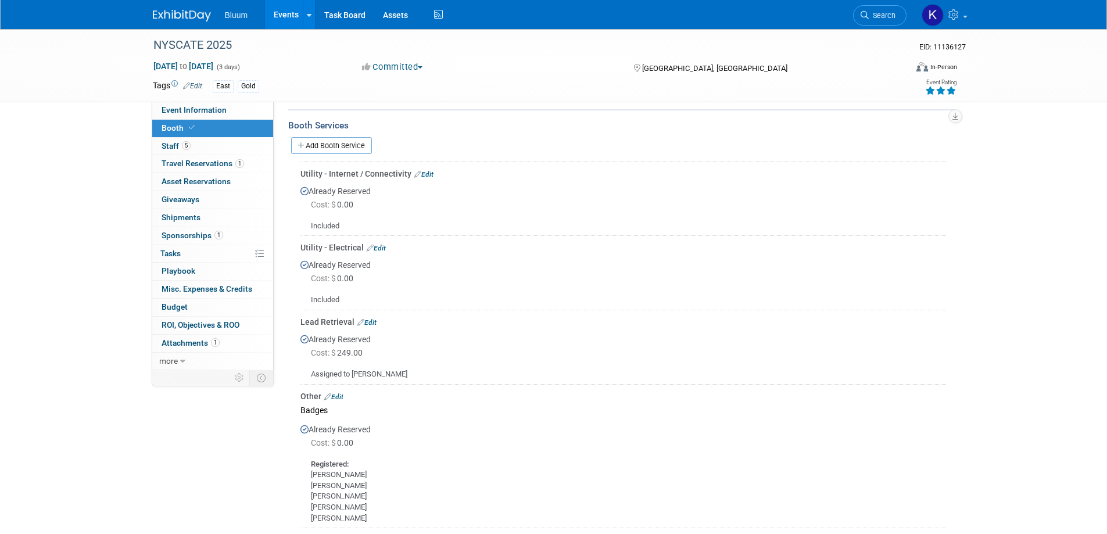
scroll to position [349, 0]
